Goal: Obtain resource: Download file/media

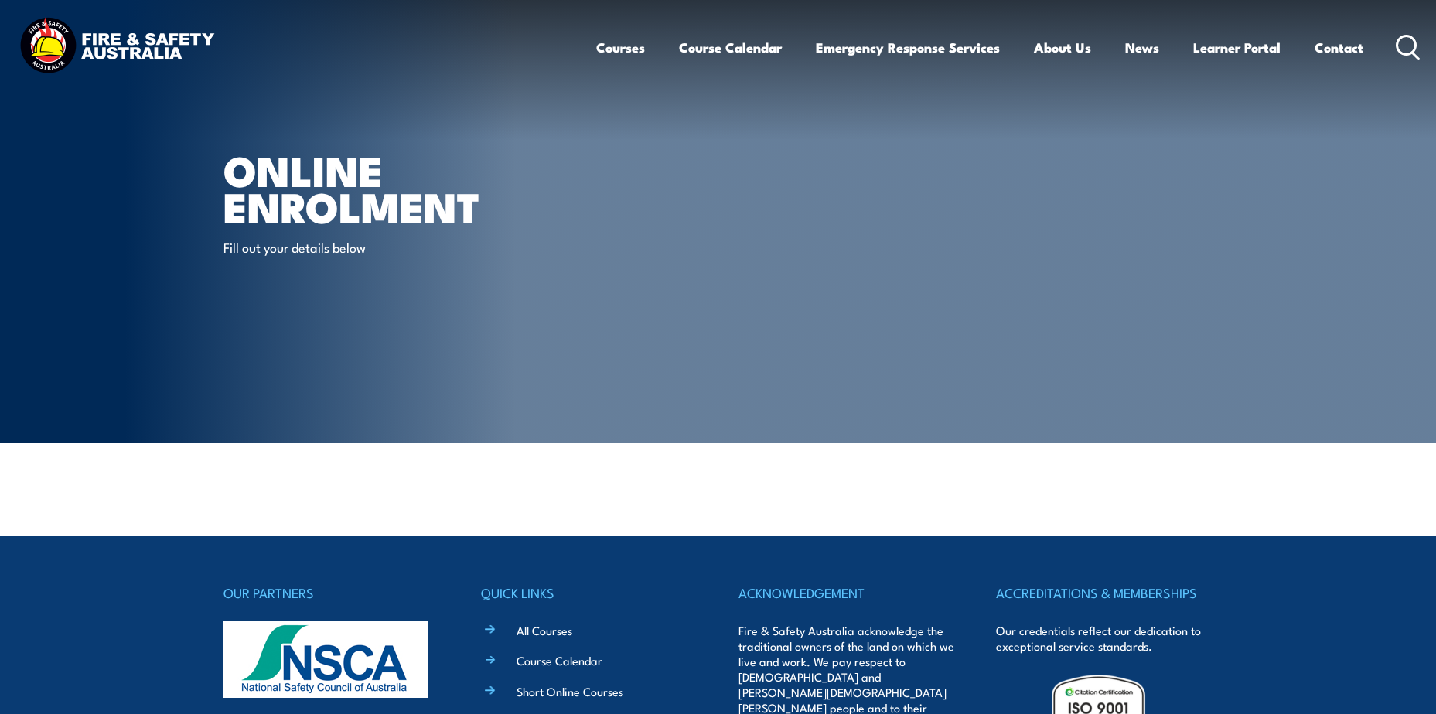
select select "M"
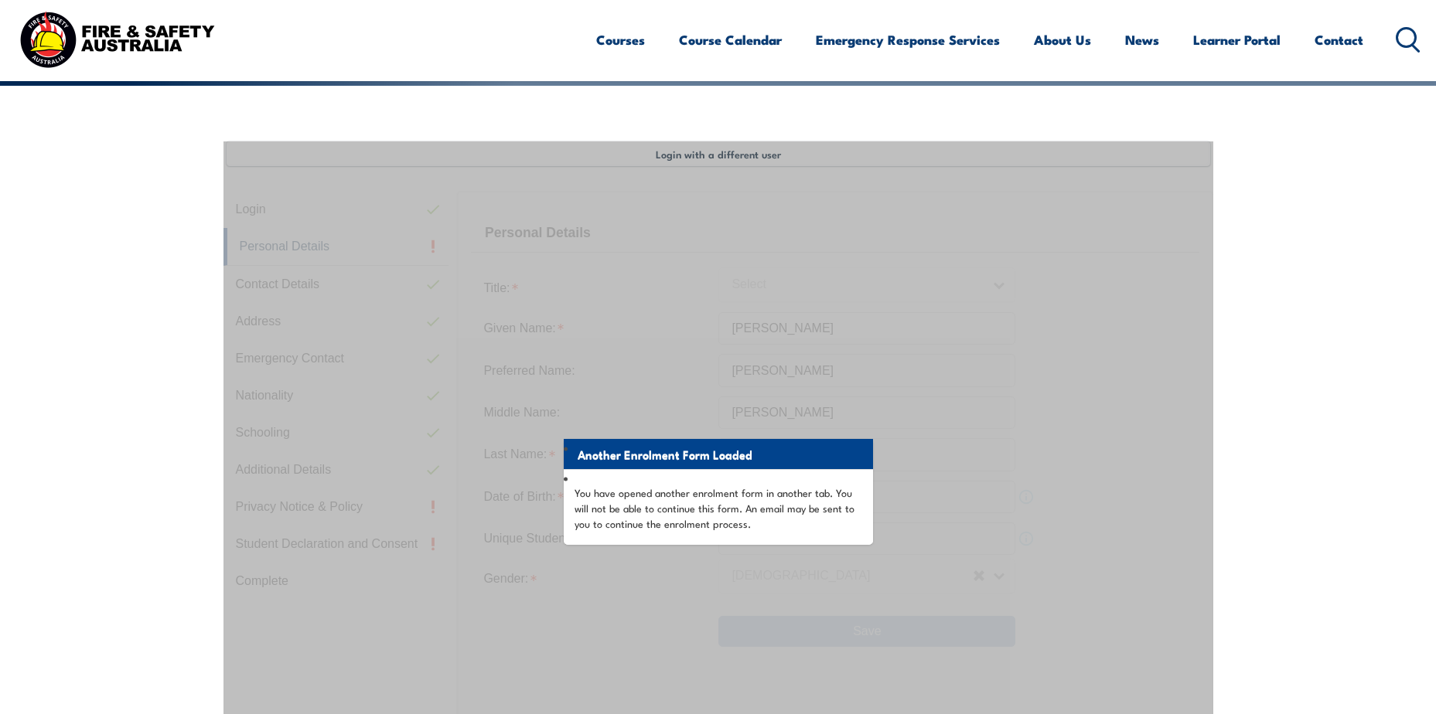
scroll to position [421, 0]
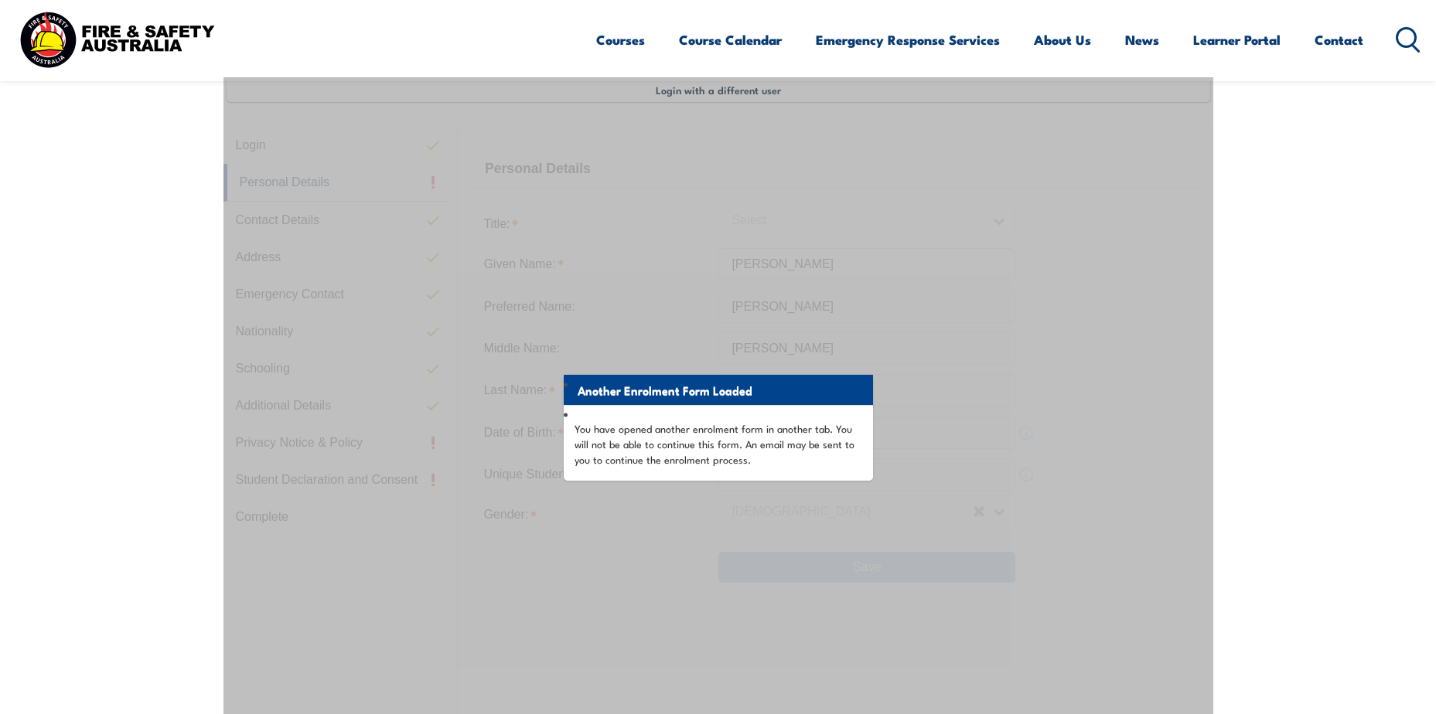
click at [352, 22] on div "Courses Course Calendar Emergency Response Services Services Overview Emergency…" at bounding box center [717, 39] width 1405 height 66
drag, startPoint x: 46, startPoint y: 276, endPoint x: 67, endPoint y: 262, distance: 25.1
click at [53, 274] on section "Login with a different user Login Personal Details Contact Details Address Emer…" at bounding box center [718, 498] width 1436 height 952
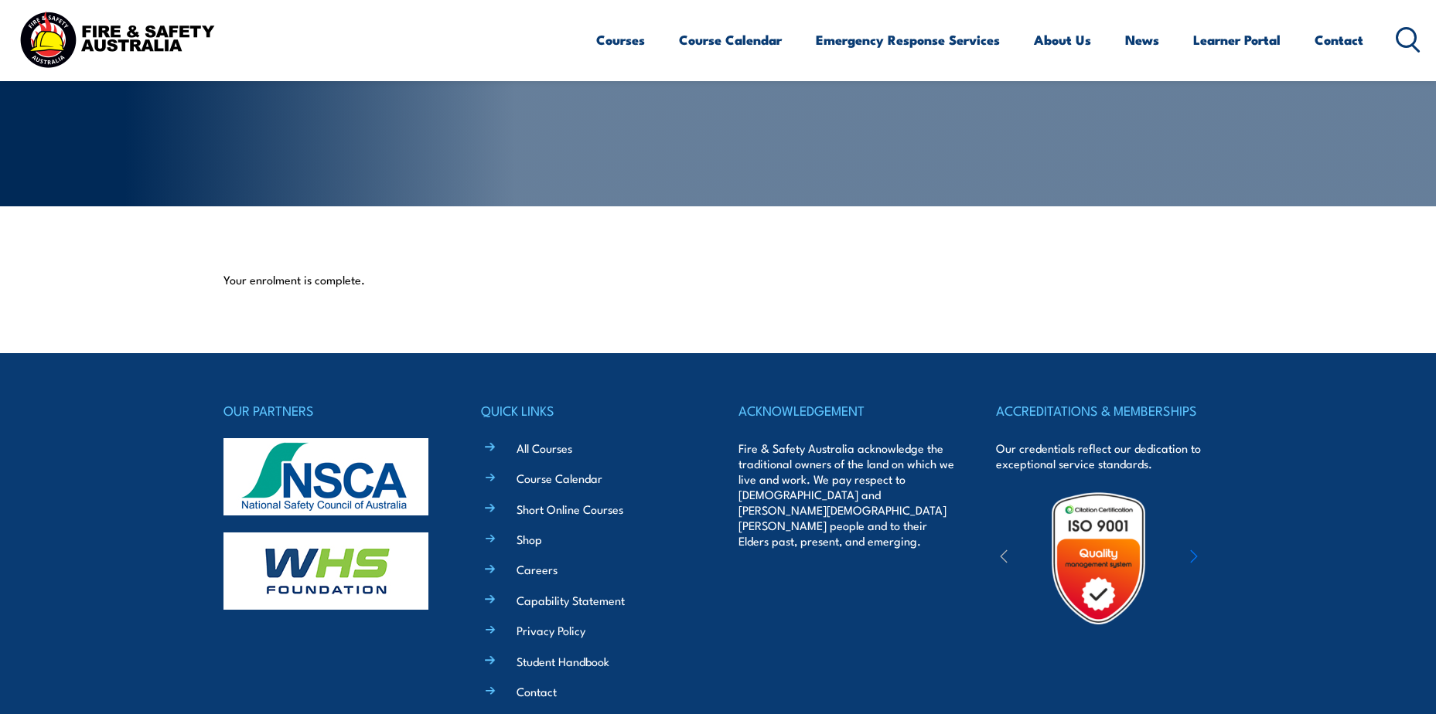
scroll to position [387, 0]
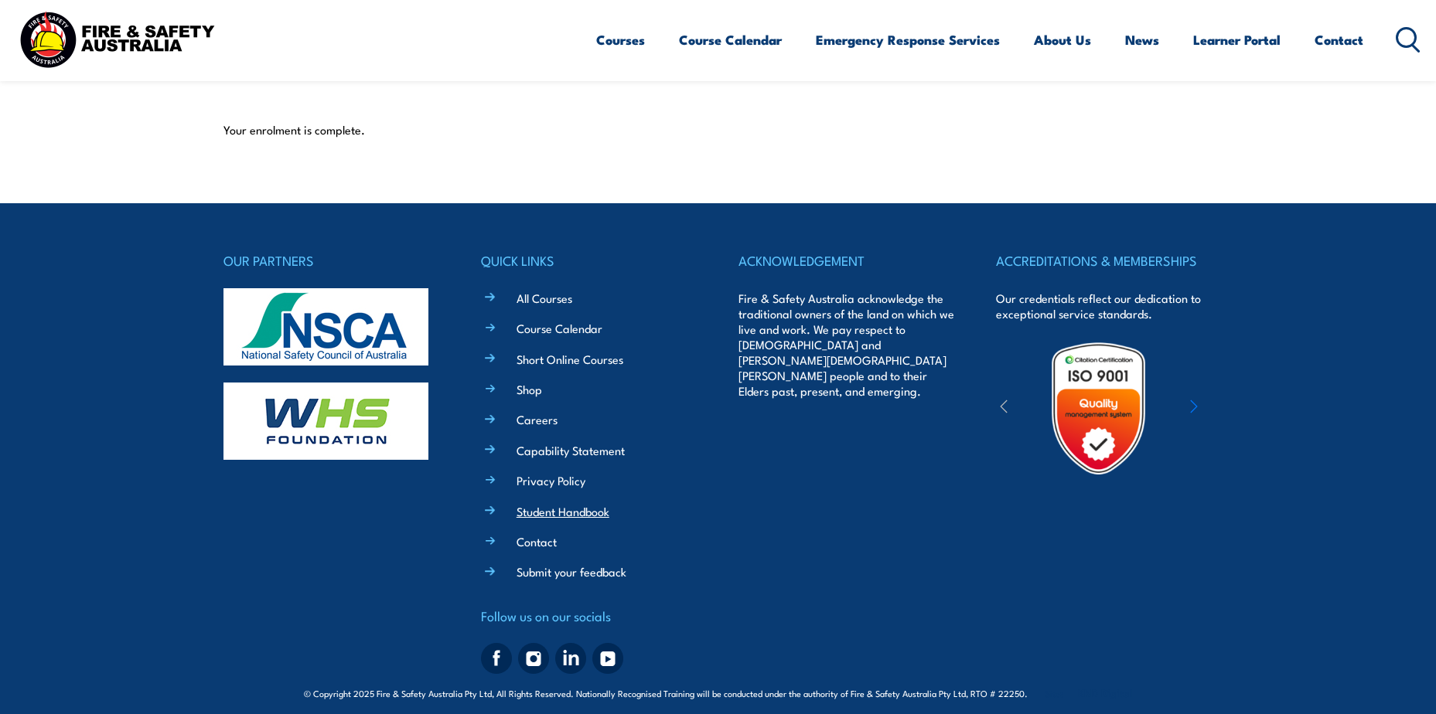
click at [548, 509] on link "Student Handbook" at bounding box center [562, 511] width 93 height 16
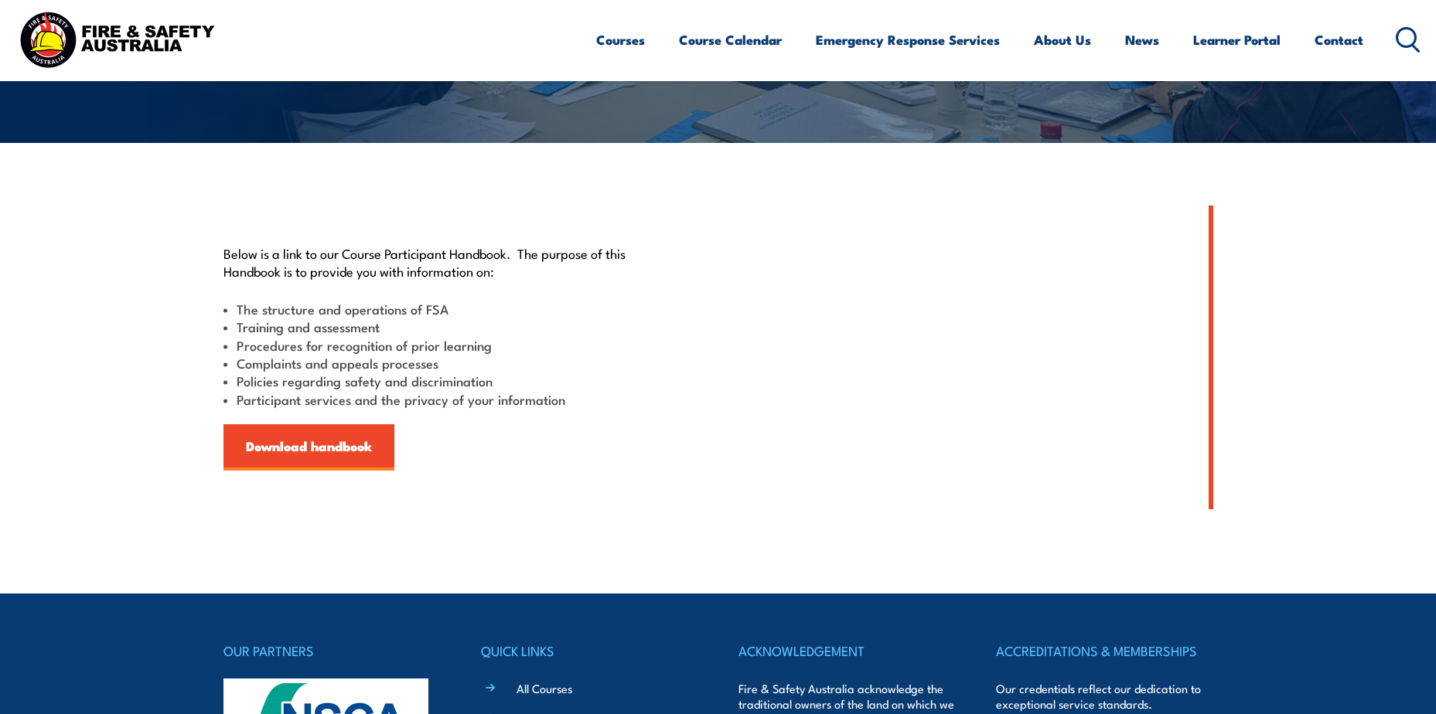
scroll to position [387, 0]
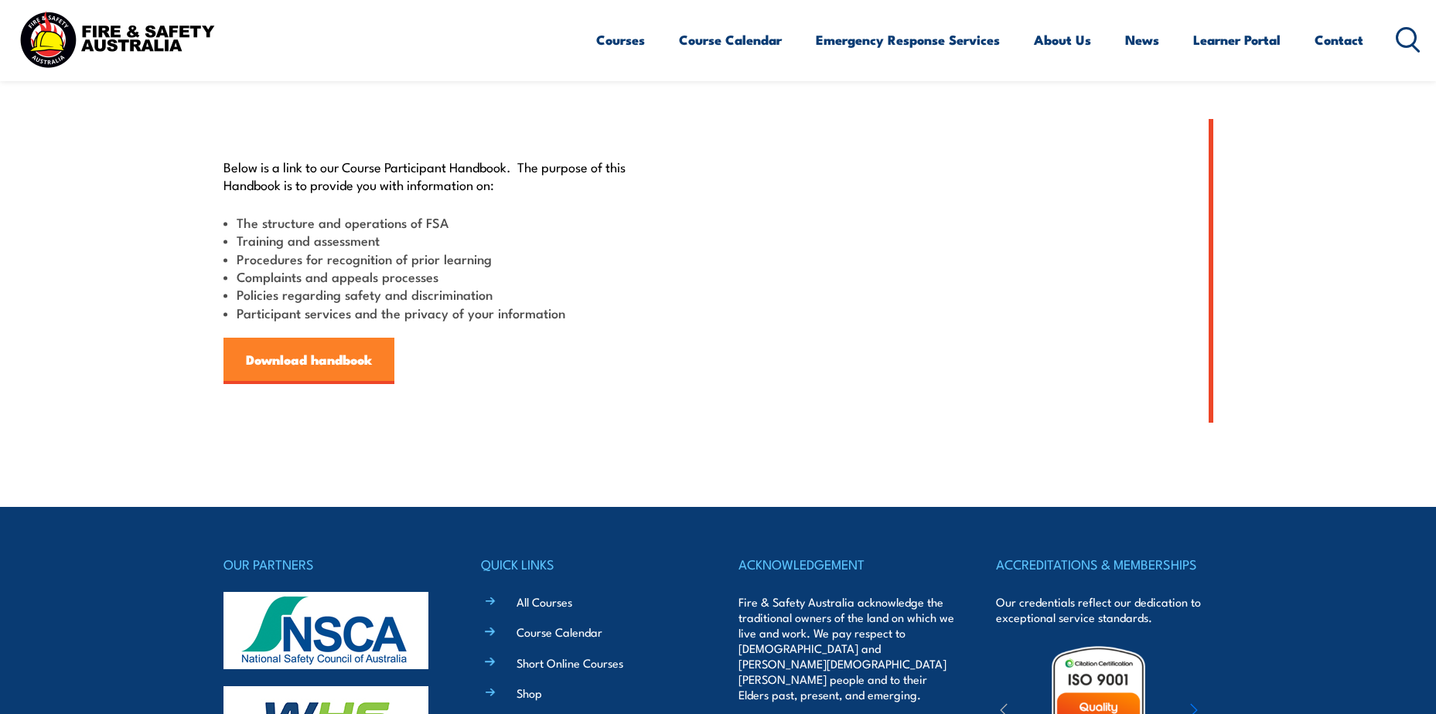
click at [304, 362] on link "Download handbook" at bounding box center [308, 361] width 171 height 46
